Goal: Information Seeking & Learning: Compare options

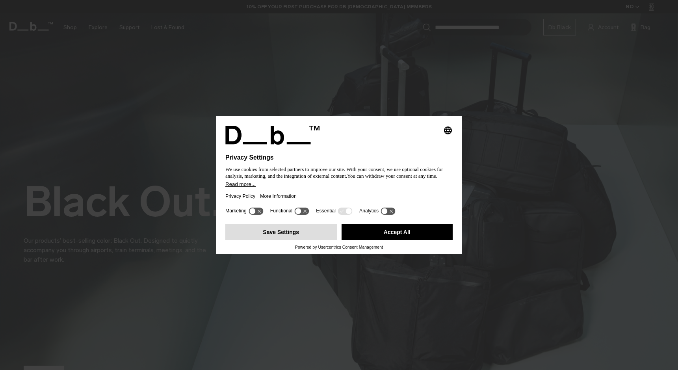
click at [307, 235] on button "Save Settings" at bounding box center [281, 232] width 112 height 16
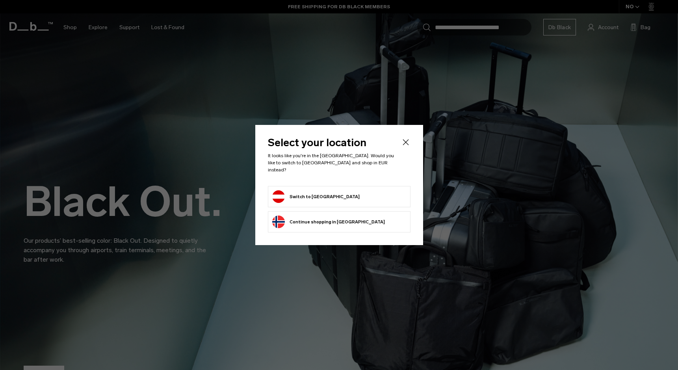
click at [357, 197] on form "Switch to [GEOGRAPHIC_DATA]" at bounding box center [339, 196] width 134 height 13
click at [352, 196] on form "Switch to Austria" at bounding box center [339, 196] width 134 height 13
click at [307, 194] on button "Switch to Austria" at bounding box center [316, 196] width 88 height 13
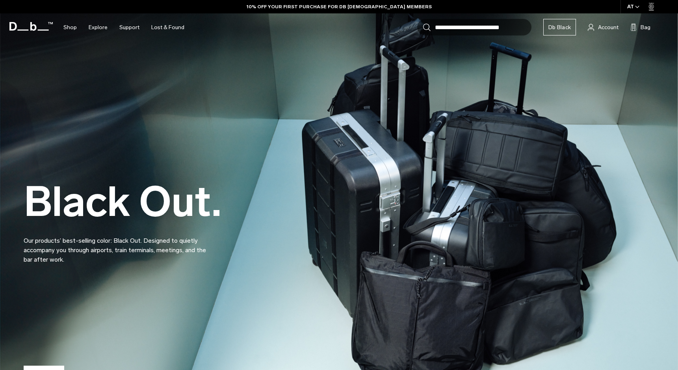
click at [637, 8] on icon "button" at bounding box center [637, 7] width 4 height 3
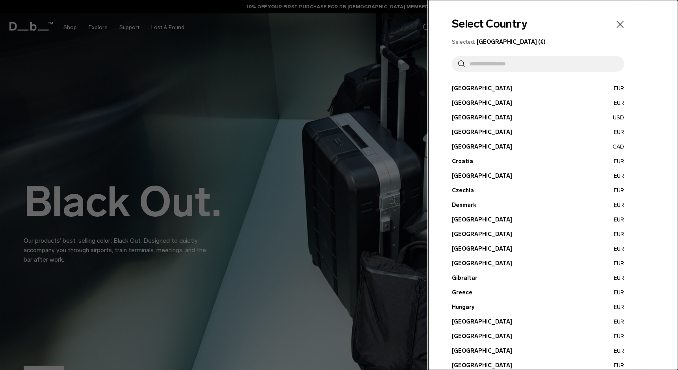
click at [552, 66] on input "text" at bounding box center [541, 64] width 153 height 16
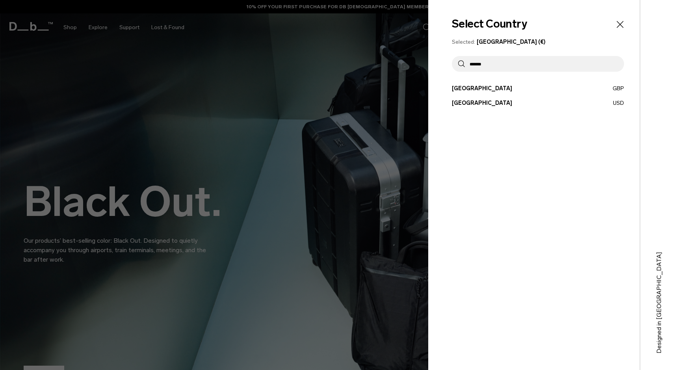
type input "******"
click at [524, 99] on button "United States USD" at bounding box center [538, 103] width 172 height 8
click at [489, 105] on button "United States USD" at bounding box center [538, 103] width 172 height 8
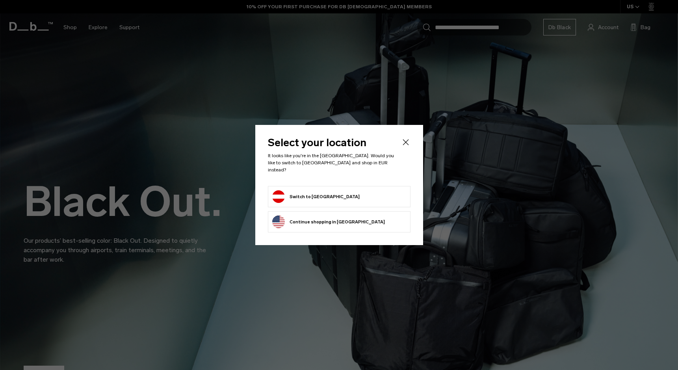
click at [363, 216] on li "Continue browsing United States store Continue shopping in United States" at bounding box center [339, 221] width 143 height 21
click at [346, 218] on button "Continue browsing United States store Continue shopping in United States" at bounding box center [328, 222] width 113 height 13
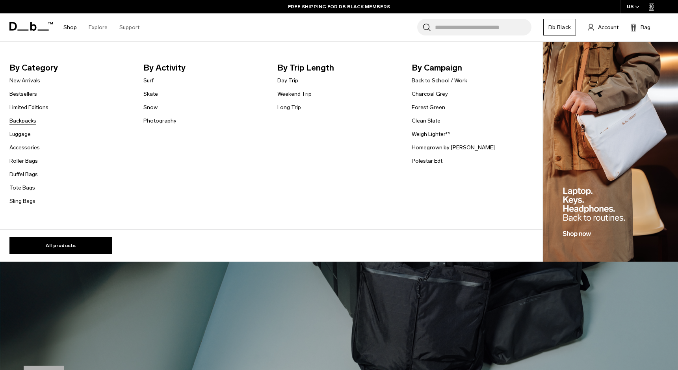
click at [24, 121] on link "Backpacks" at bounding box center [22, 121] width 27 height 8
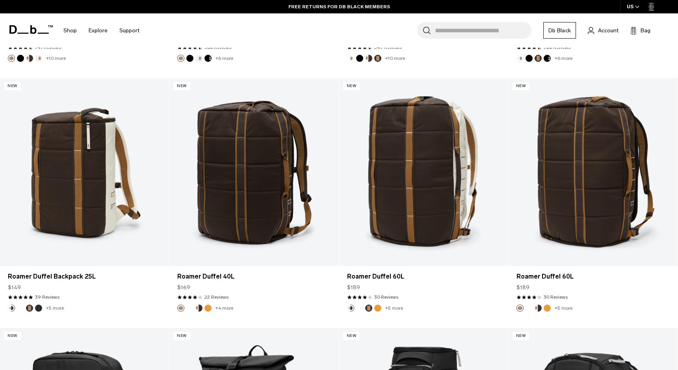
scroll to position [659, 0]
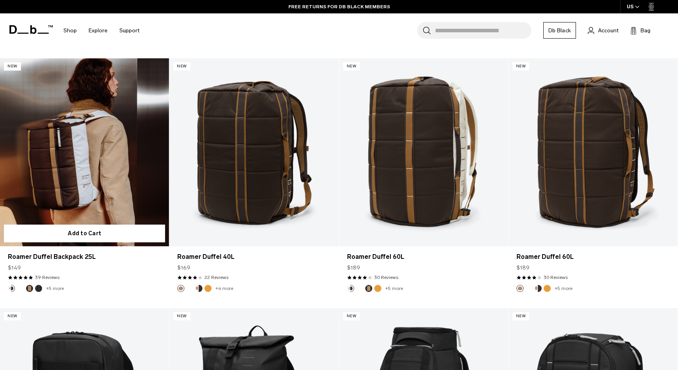
click at [122, 204] on link "Roamer Duffel Backpack 25L" at bounding box center [84, 152] width 169 height 188
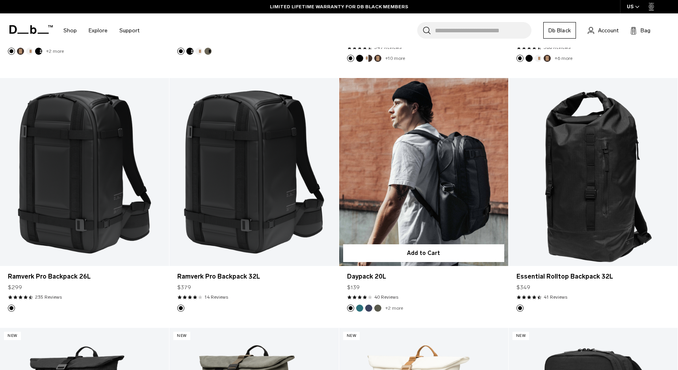
scroll to position [1144, 0]
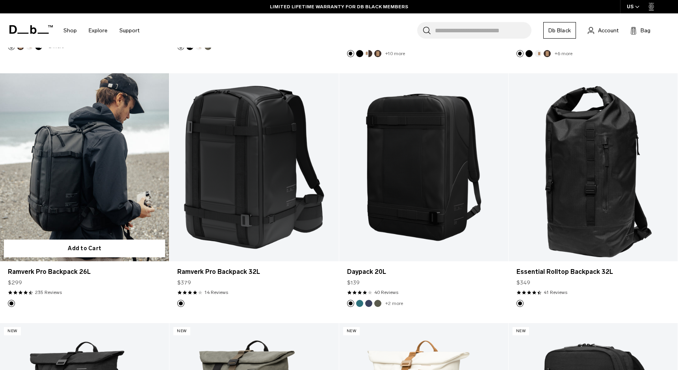
click at [65, 212] on link "Ramverk Pro Backpack 26L" at bounding box center [84, 167] width 169 height 188
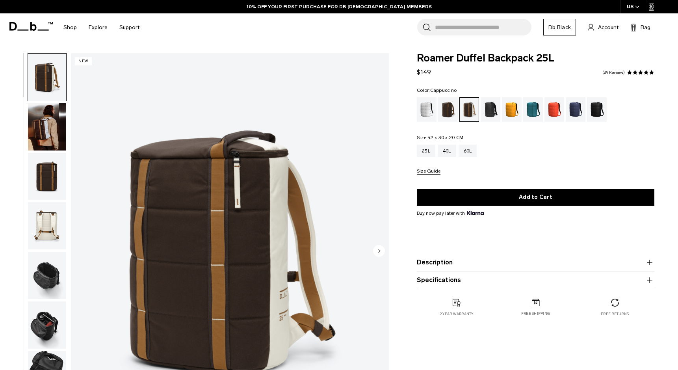
click at [57, 132] on img "button" at bounding box center [47, 126] width 38 height 47
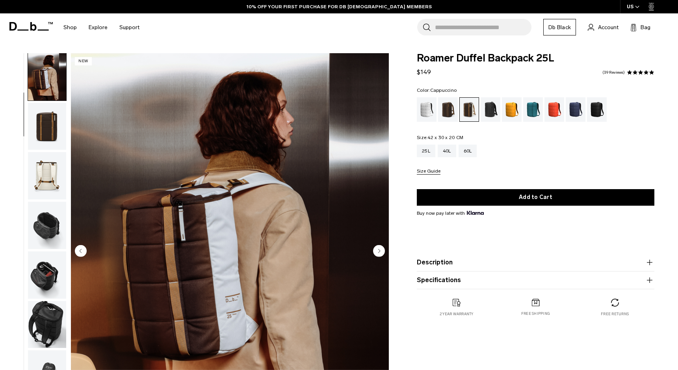
click at [43, 225] on img "button" at bounding box center [47, 225] width 38 height 47
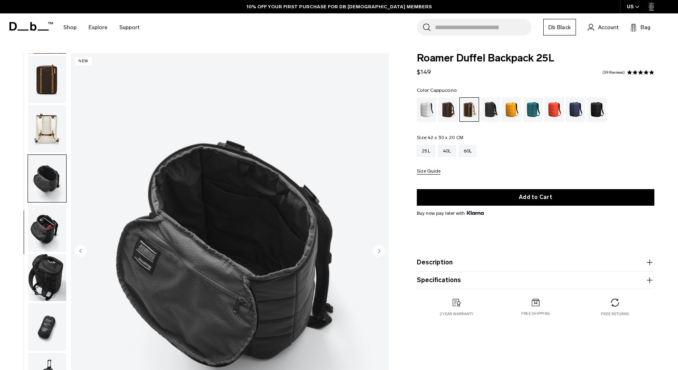
scroll to position [101, 0]
click at [43, 224] on img "button" at bounding box center [47, 228] width 38 height 47
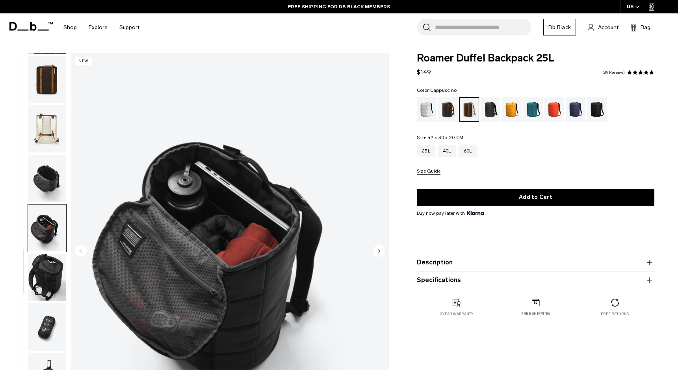
click at [39, 268] on img "button" at bounding box center [47, 277] width 38 height 47
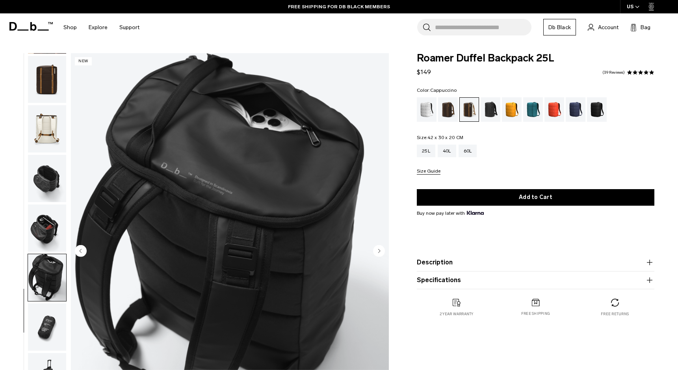
click at [42, 284] on img "button" at bounding box center [47, 277] width 38 height 47
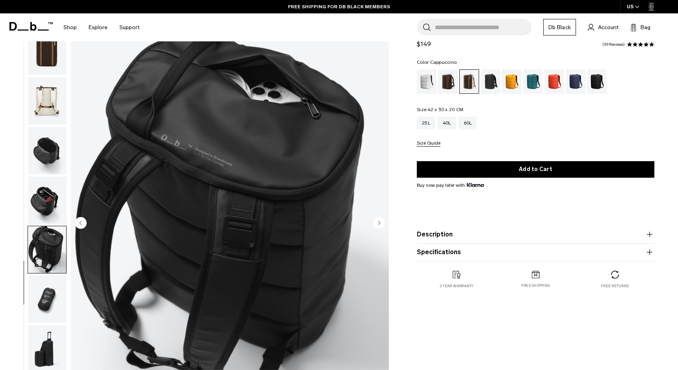
click at [42, 284] on img "button" at bounding box center [47, 299] width 38 height 47
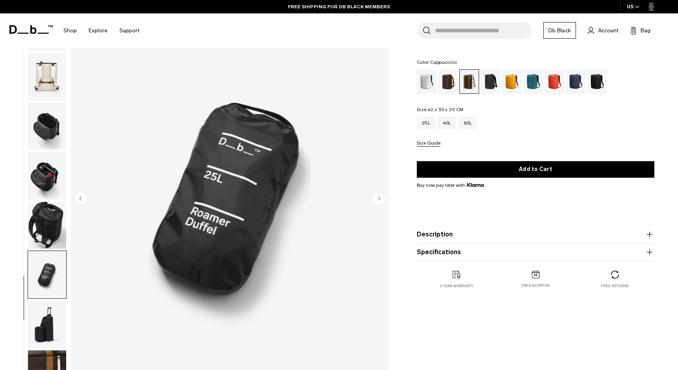
click at [40, 321] on img "button" at bounding box center [47, 324] width 38 height 47
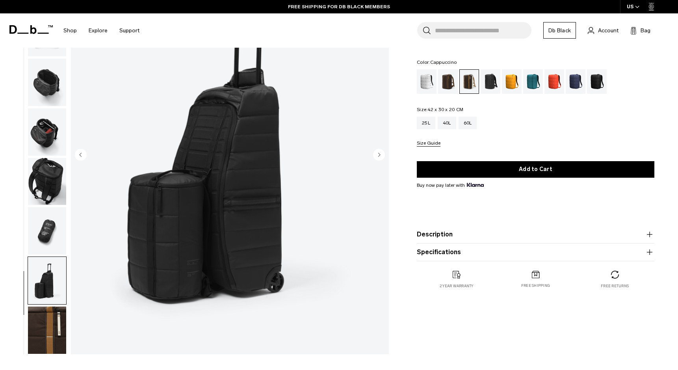
scroll to position [97, 0]
click at [39, 331] on img "button" at bounding box center [47, 329] width 38 height 47
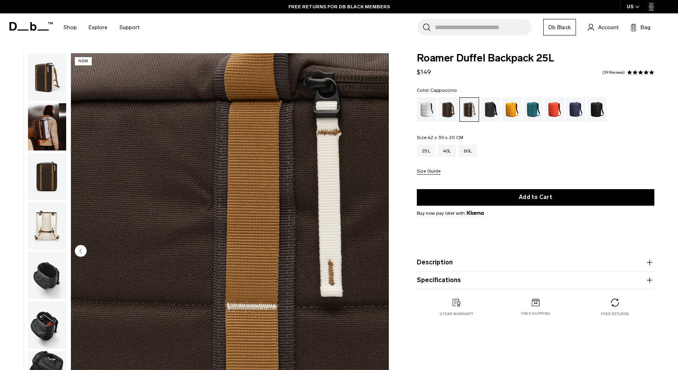
scroll to position [0, 0]
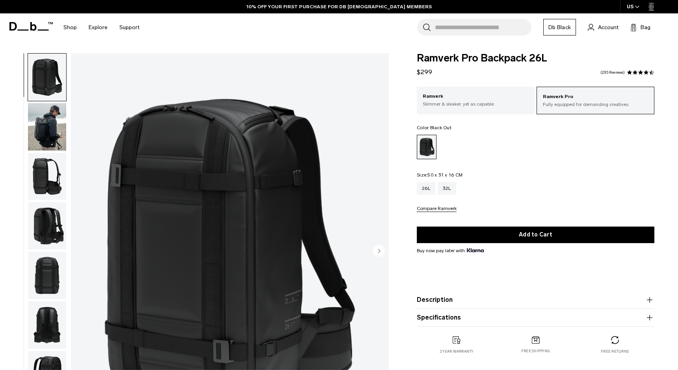
click at [405, 173] on div "Ramverk Pro Backpack 26L $299 4.5 star rating 235 Reviews Ramverk Pro Fully equ…" at bounding box center [535, 211] width 285 height 317
click at [44, 129] on img "button" at bounding box center [47, 126] width 38 height 47
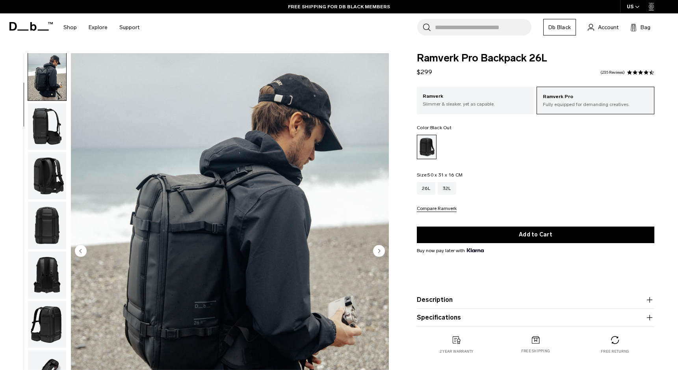
click at [50, 166] on img "button" at bounding box center [47, 175] width 38 height 47
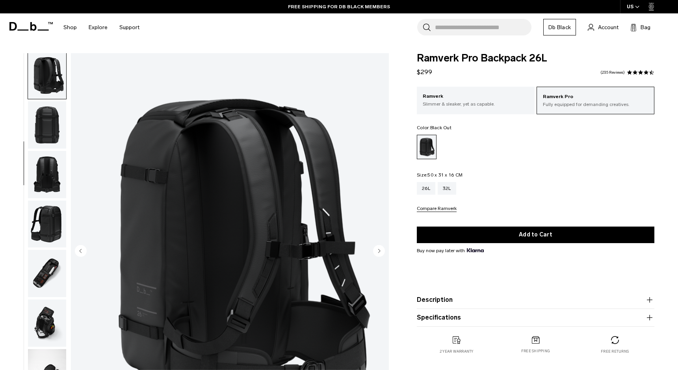
click at [49, 169] on img "button" at bounding box center [47, 174] width 38 height 47
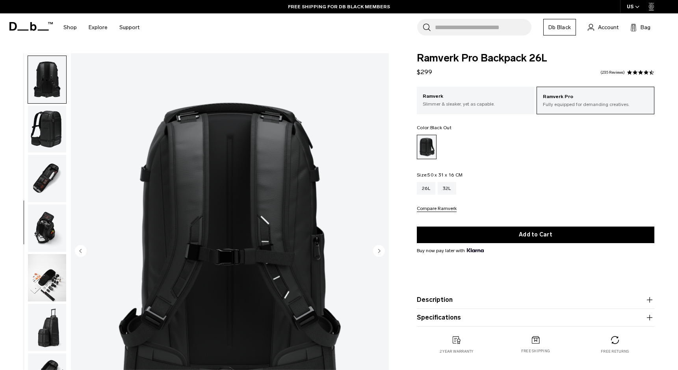
click at [46, 190] on img "button" at bounding box center [47, 178] width 38 height 47
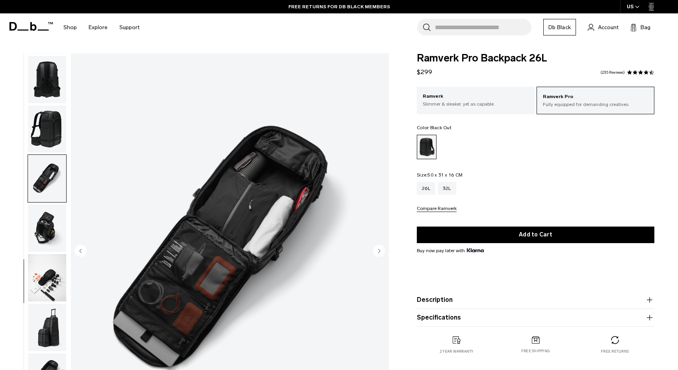
click at [45, 220] on img "button" at bounding box center [47, 228] width 38 height 47
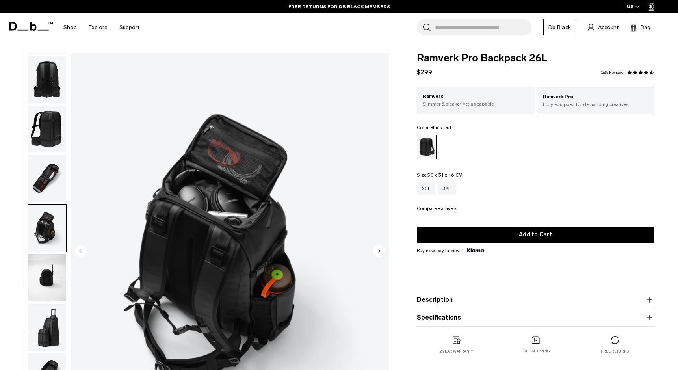
click at [45, 272] on img "button" at bounding box center [47, 277] width 38 height 47
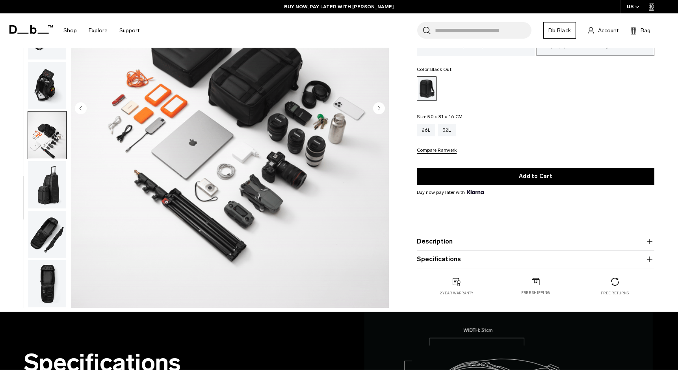
scroll to position [143, 0]
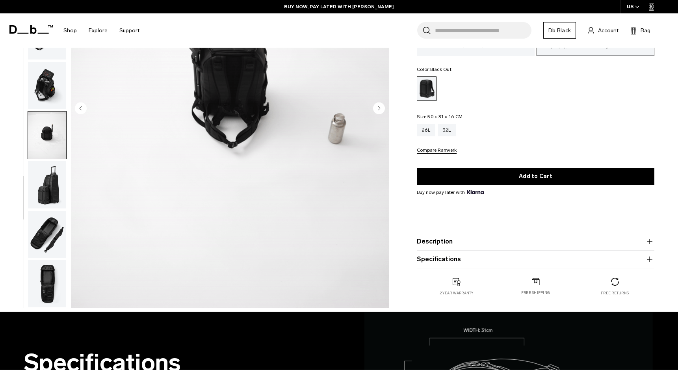
click at [47, 235] on img "button" at bounding box center [47, 234] width 38 height 47
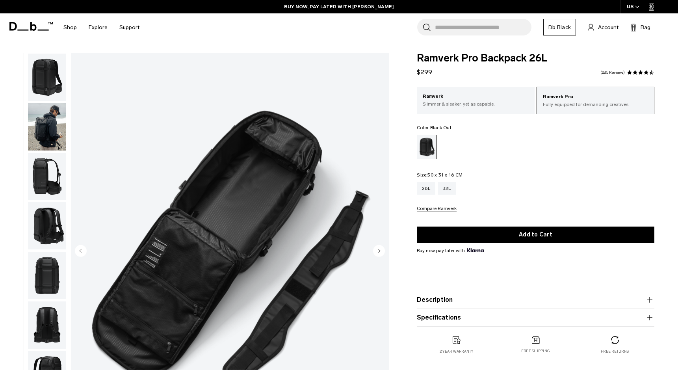
scroll to position [0, 0]
click at [489, 114] on div "Ramverk Pro Fully equipped for demanding creatives. Ramverk Slimmer & sleaker, …" at bounding box center [536, 149] width 238 height 125
click at [492, 106] on p "Slimmer & sleaker, yet as capable." at bounding box center [476, 104] width 106 height 7
